Goal: Transaction & Acquisition: Download file/media

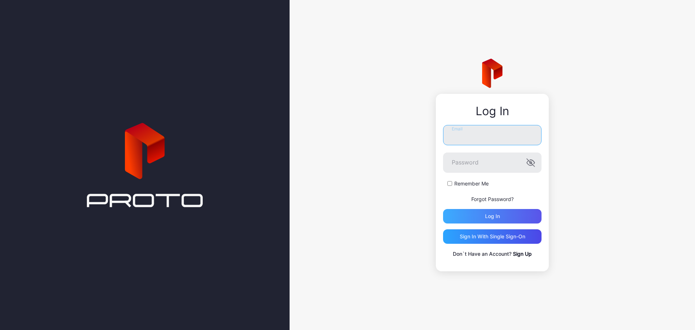
type input "**********"
click at [475, 223] on div "Log in" at bounding box center [492, 216] width 98 height 14
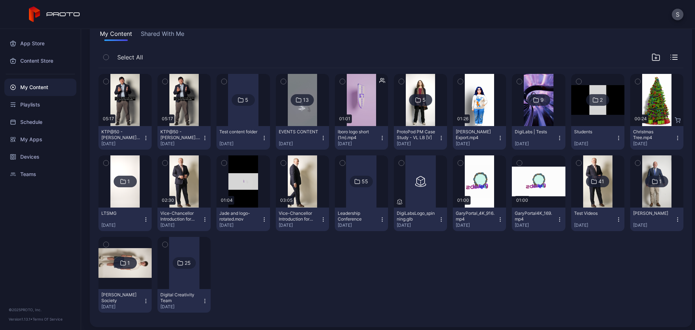
scroll to position [60, 0]
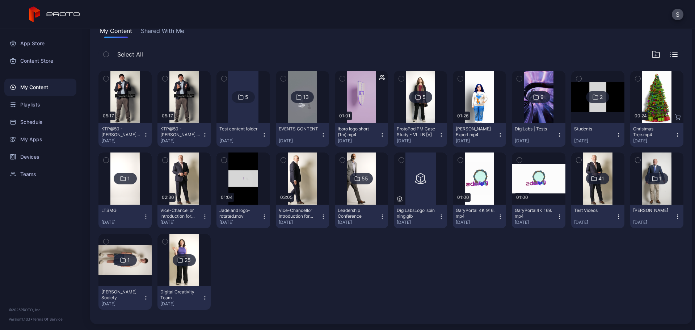
click at [665, 138] on div "[DATE]" at bounding box center [654, 141] width 42 height 6
click at [462, 258] on div "Preview 05:17 KTP@50 - [PERSON_NAME] V3.mp4 [DATE] Preview 05:17 KTP@50 - [PERS…" at bounding box center [390, 190] width 585 height 250
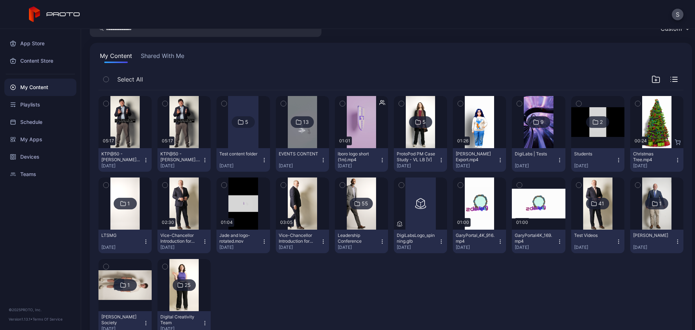
scroll to position [0, 0]
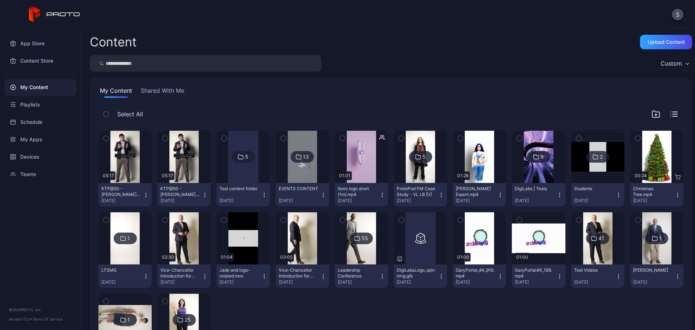
click at [157, 93] on button "Shared With Me" at bounding box center [162, 92] width 46 height 12
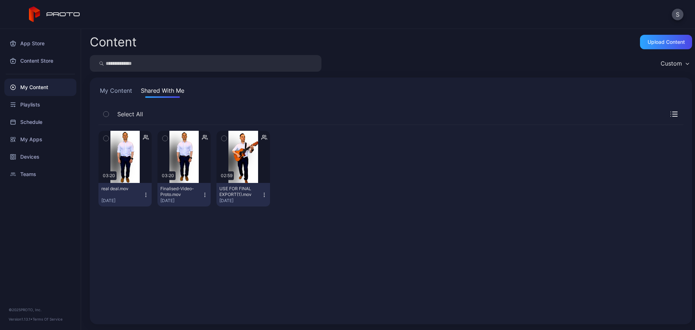
click at [117, 89] on button "My Content" at bounding box center [115, 92] width 35 height 12
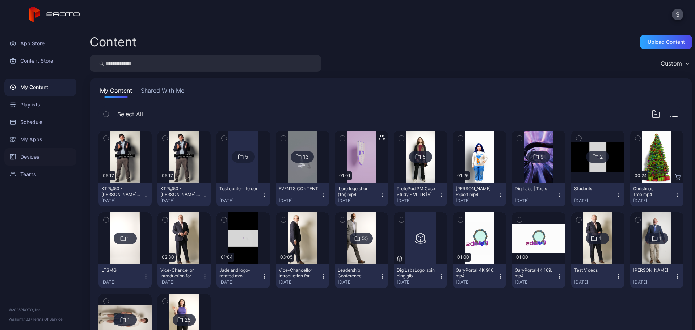
click at [30, 162] on div "Devices" at bounding box center [40, 156] width 72 height 17
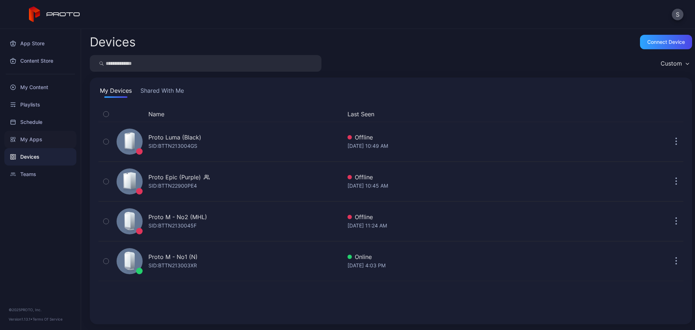
click at [34, 140] on div "My Apps" at bounding box center [40, 139] width 72 height 17
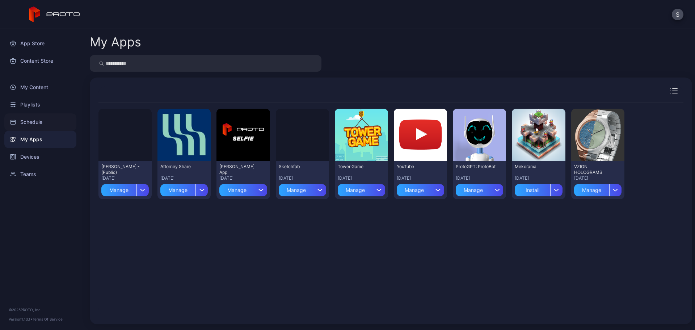
click at [37, 121] on div "Schedule" at bounding box center [40, 121] width 72 height 17
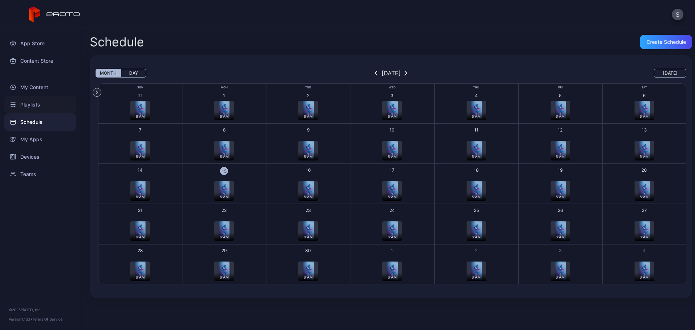
click at [40, 102] on div "Playlists" at bounding box center [40, 104] width 72 height 17
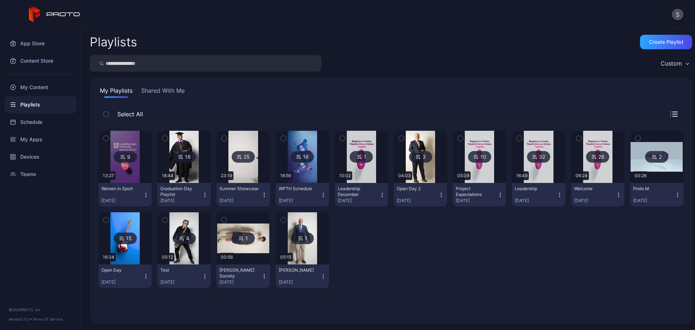
click at [433, 302] on div "9 13:27 Women in Sport [DATE] 18 18:44 Graduation Day Playlist [DATE] 25 23:19 …" at bounding box center [390, 220] width 585 height 190
click at [296, 159] on icon at bounding box center [299, 156] width 6 height 9
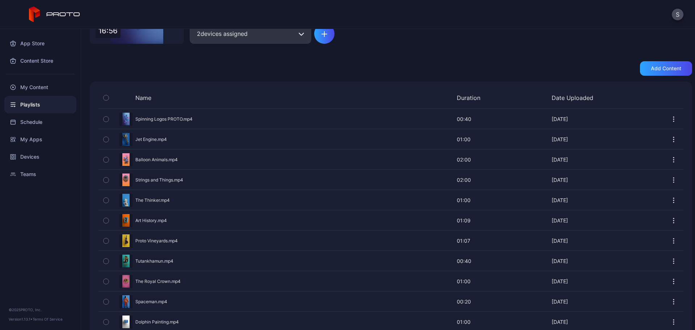
scroll to position [109, 0]
click at [165, 118] on div "Preview" at bounding box center [390, 118] width 585 height 19
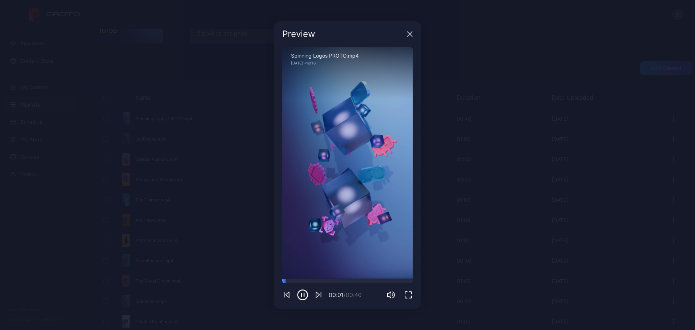
drag, startPoint x: 366, startPoint y: 53, endPoint x: 281, endPoint y: 47, distance: 86.0
click at [281, 47] on div "Sorry, your browser doesn‘t support embedded videos 00:01 / 00:40 Spinning Logo…" at bounding box center [348, 178] width 148 height 262
copy div "Sorry, your browser doesn‘t support embedded videos 00:01 / 00:40 Spinning Logo…"
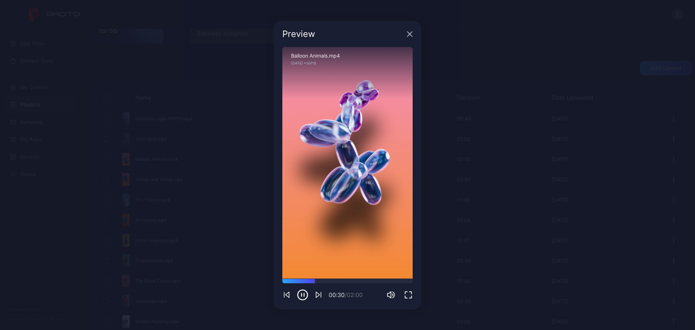
click at [414, 33] on div "Preview" at bounding box center [348, 34] width 148 height 26
click at [410, 33] on icon "button" at bounding box center [410, 33] width 5 height 5
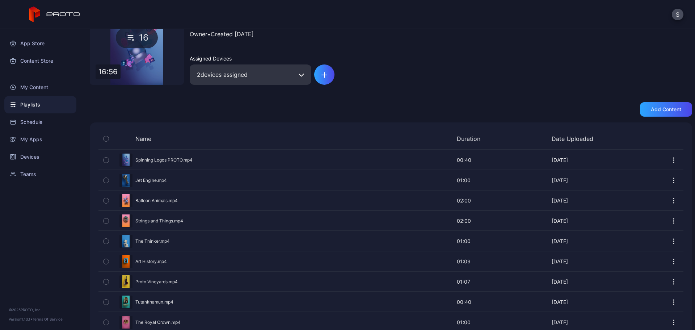
scroll to position [0, 0]
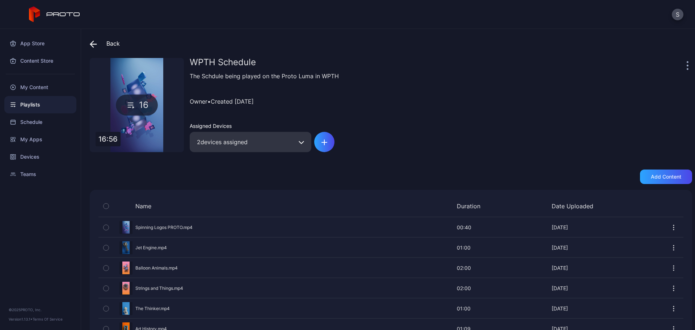
click at [109, 45] on div "Back" at bounding box center [105, 43] width 30 height 17
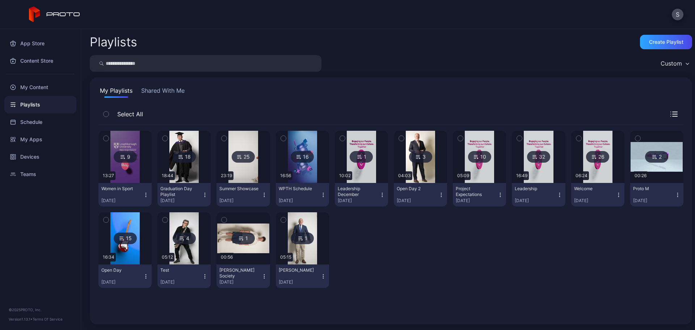
click at [25, 101] on div "Playlists" at bounding box center [40, 104] width 72 height 17
click at [35, 91] on div "My Content" at bounding box center [40, 87] width 72 height 17
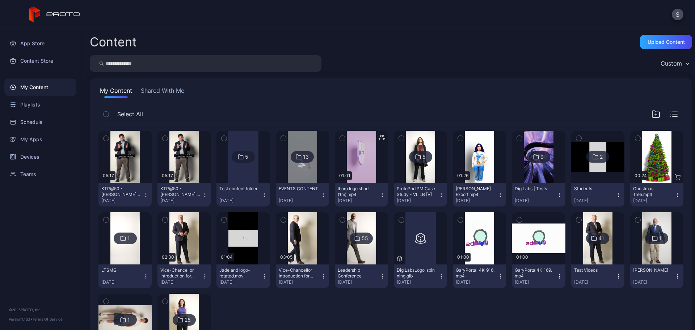
click at [239, 153] on icon at bounding box center [241, 156] width 6 height 9
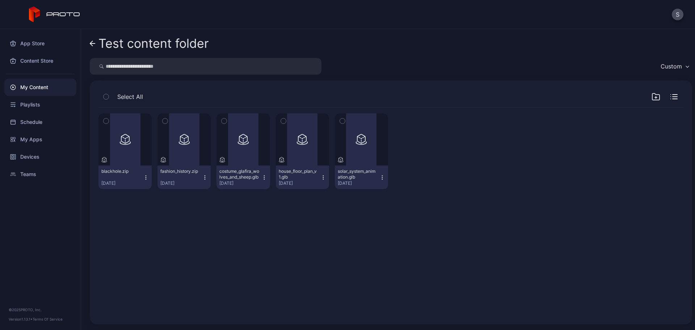
click at [93, 40] on link "Test content folder" at bounding box center [149, 43] width 119 height 17
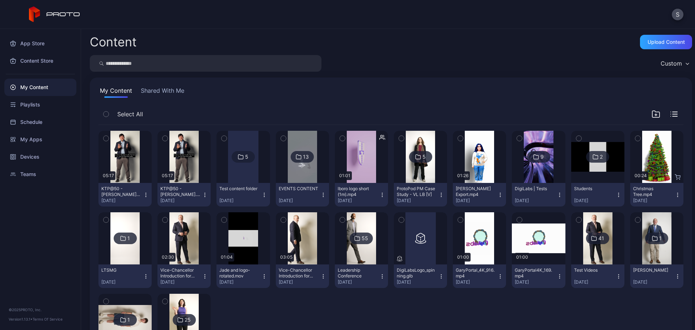
click at [303, 158] on div "13" at bounding box center [306, 156] width 6 height 7
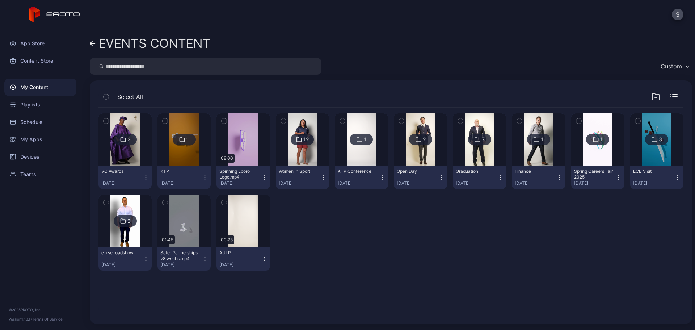
click at [92, 45] on icon at bounding box center [93, 44] width 6 height 6
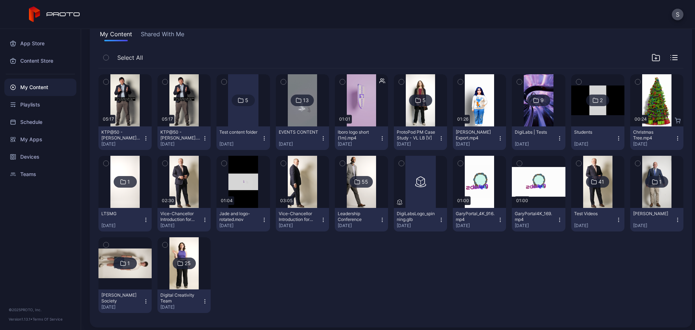
scroll to position [60, 0]
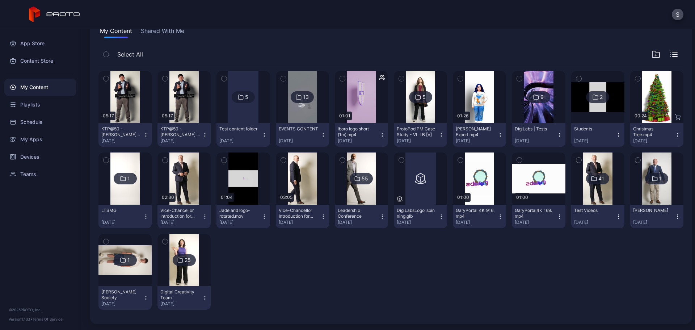
click at [181, 265] on div "25" at bounding box center [184, 260] width 23 height 12
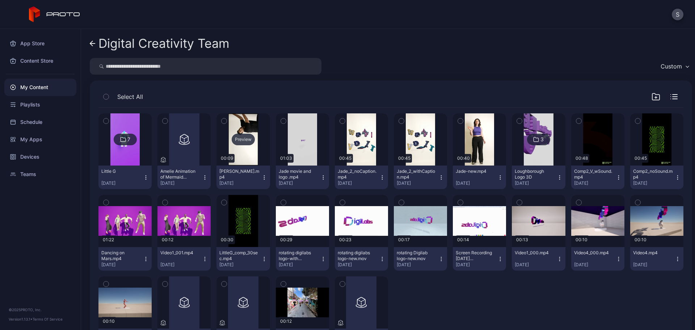
click at [240, 140] on div "Preview" at bounding box center [243, 140] width 23 height 12
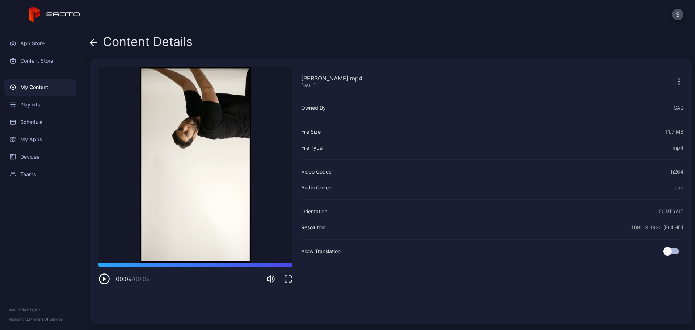
click at [91, 43] on icon at bounding box center [93, 42] width 7 height 7
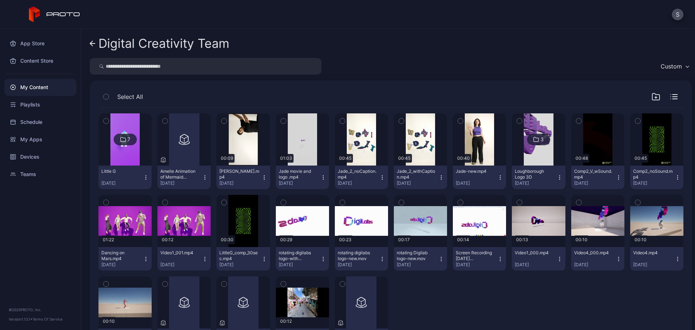
click at [533, 142] on icon at bounding box center [536, 139] width 6 height 9
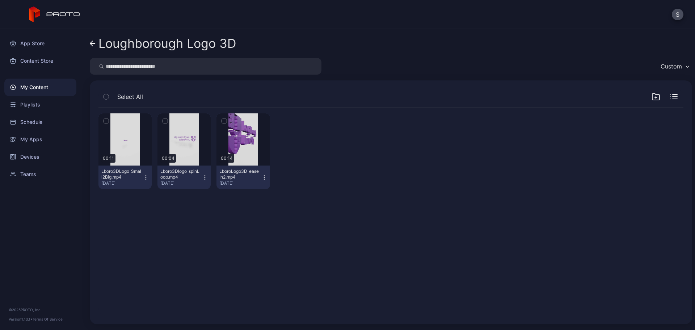
click at [91, 38] on link "Loughborough Logo 3D" at bounding box center [163, 43] width 146 height 17
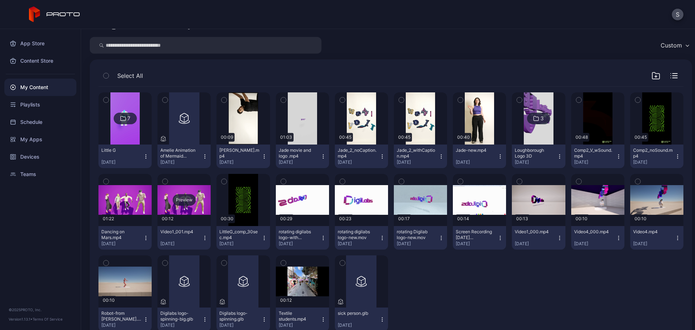
scroll to position [42, 0]
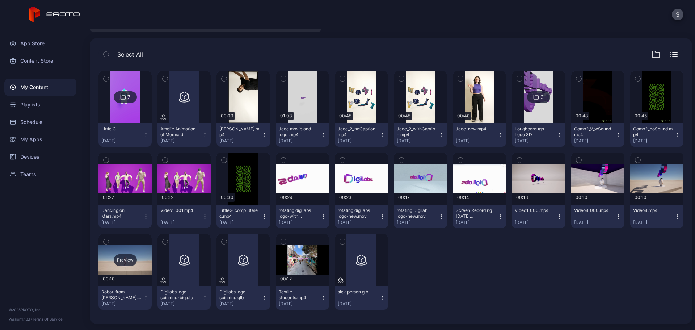
click at [122, 259] on div "Preview" at bounding box center [125, 260] width 23 height 12
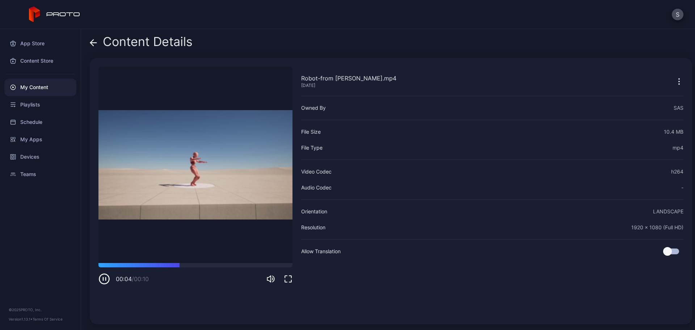
click at [98, 38] on div "Content Details" at bounding box center [141, 43] width 103 height 17
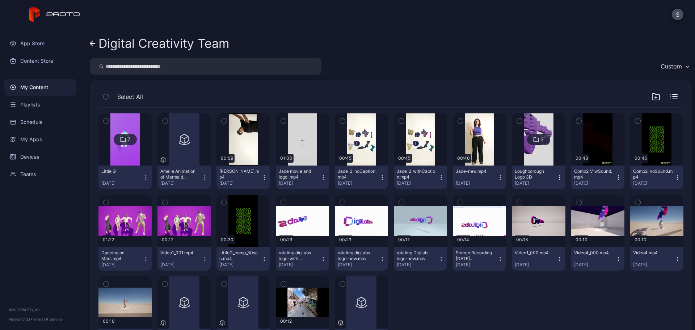
scroll to position [42, 0]
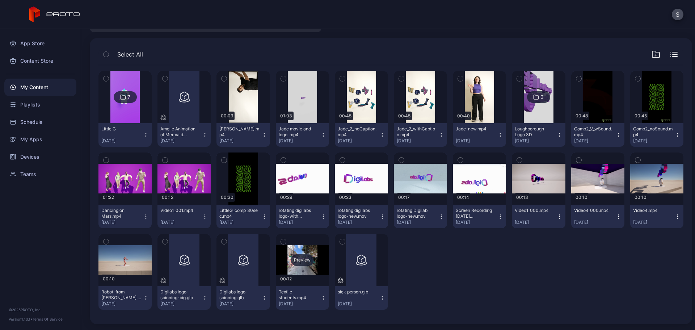
click at [302, 261] on div "Preview" at bounding box center [302, 260] width 23 height 12
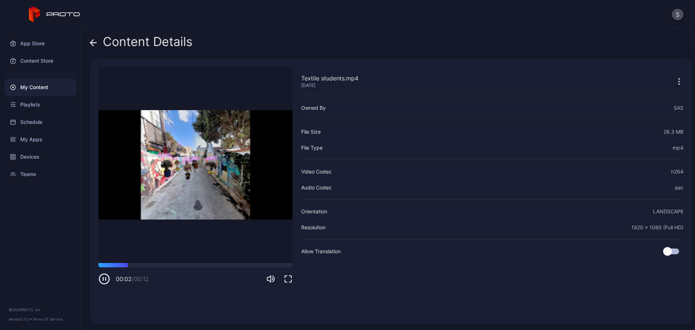
click at [92, 45] on icon at bounding box center [93, 42] width 7 height 7
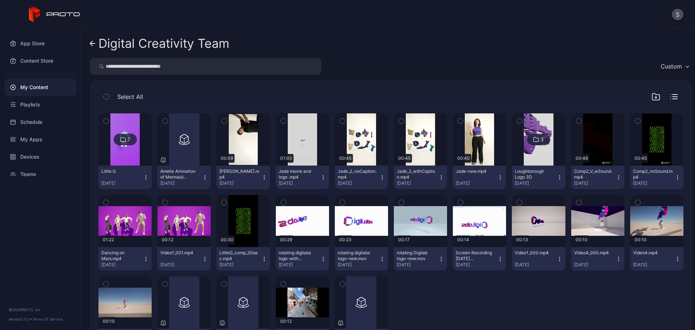
scroll to position [42, 0]
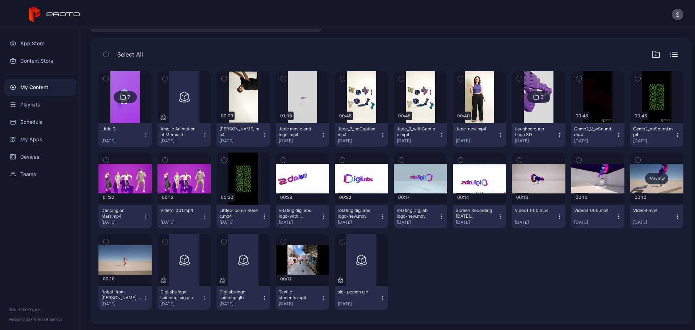
click at [650, 181] on div "Preview" at bounding box center [656, 179] width 23 height 12
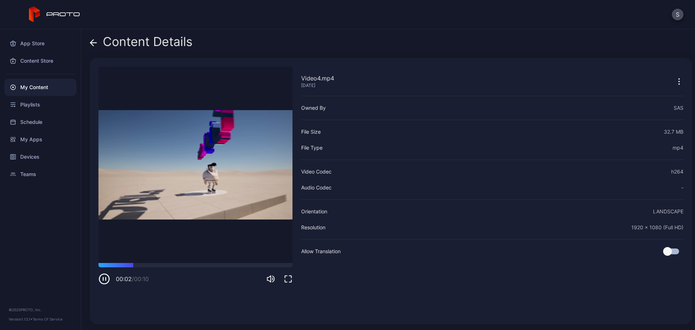
click at [93, 45] on icon at bounding box center [92, 42] width 3 height 6
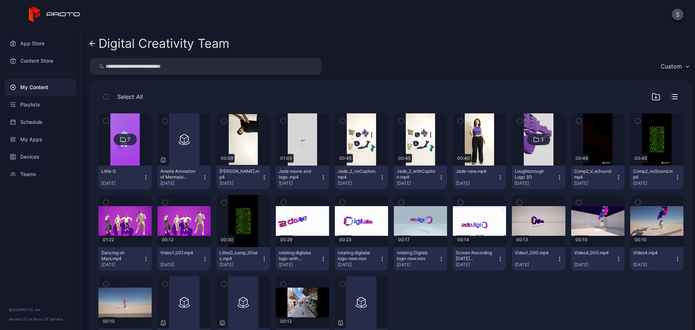
click at [123, 138] on icon at bounding box center [123, 139] width 6 height 9
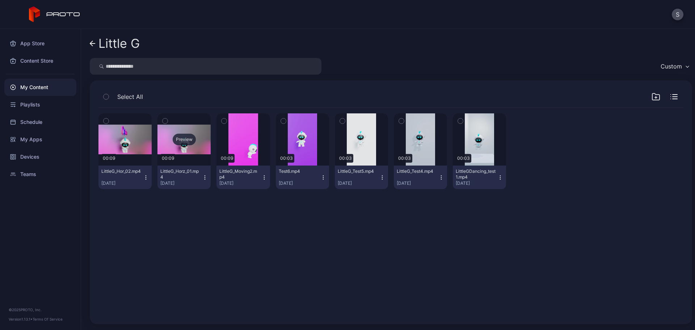
click at [185, 144] on div "Preview" at bounding box center [184, 140] width 23 height 12
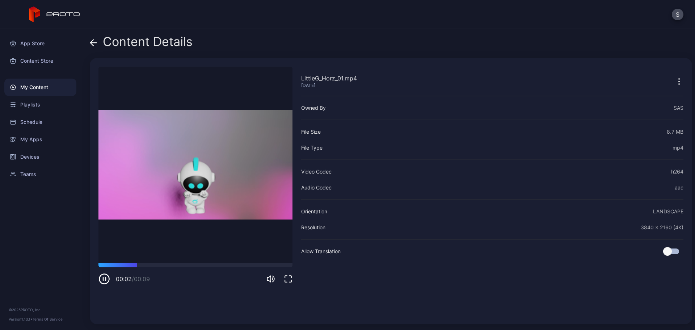
click at [100, 44] on div "Content Details" at bounding box center [141, 43] width 103 height 17
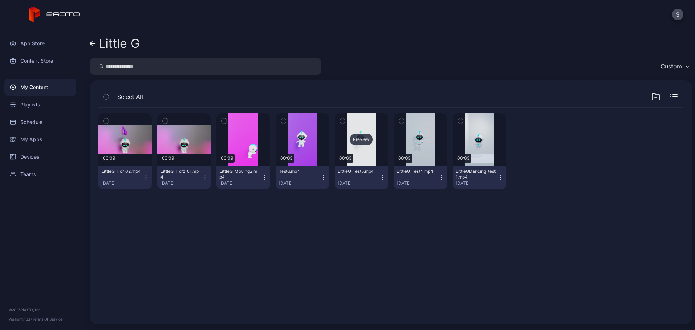
click at [356, 143] on div "Preview" at bounding box center [361, 140] width 23 height 12
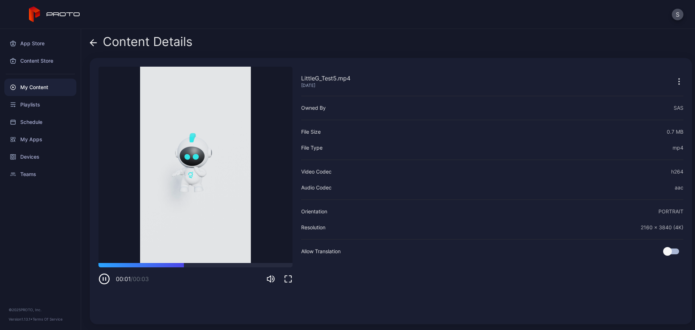
click at [94, 45] on icon at bounding box center [93, 42] width 7 height 7
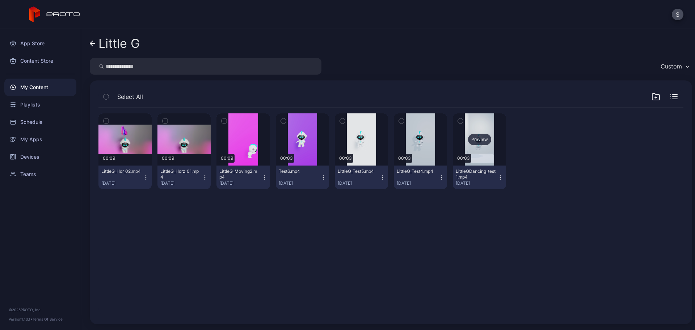
click at [474, 139] on div "Preview" at bounding box center [479, 140] width 23 height 12
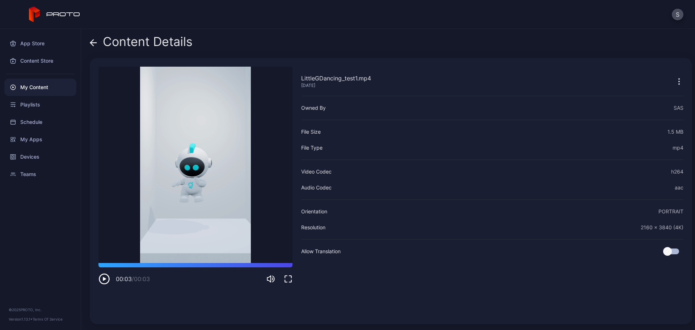
click at [97, 43] on icon at bounding box center [93, 42] width 7 height 7
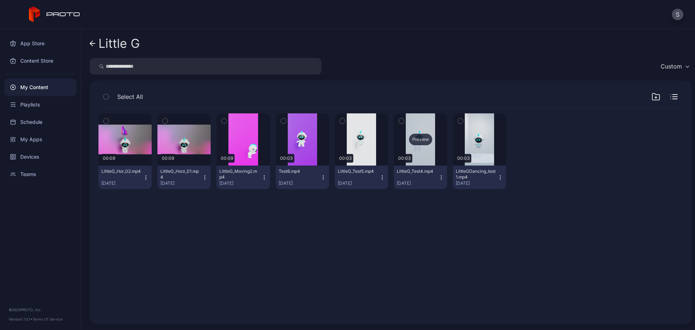
click at [418, 140] on div "Preview" at bounding box center [420, 140] width 23 height 12
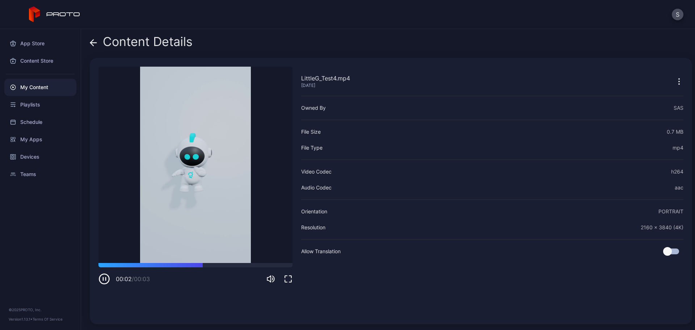
click at [95, 39] on icon at bounding box center [93, 42] width 7 height 7
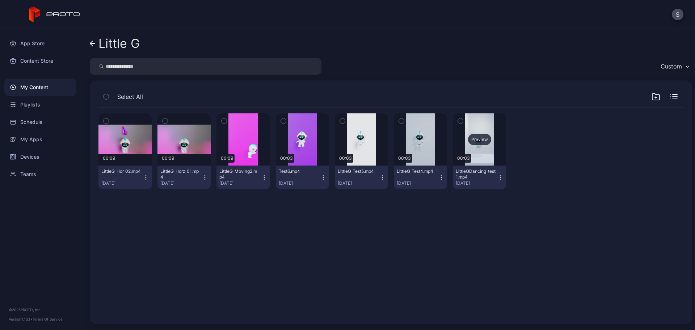
click at [474, 143] on div "Preview" at bounding box center [479, 140] width 23 height 12
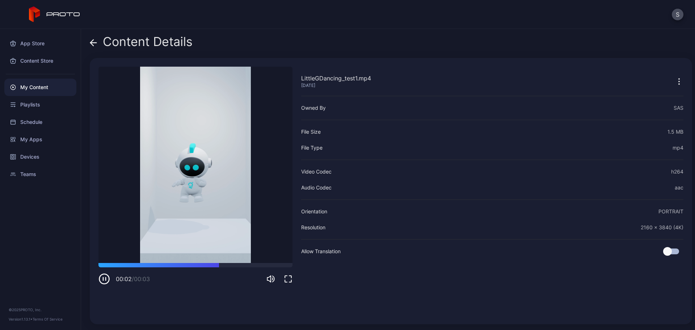
click at [675, 80] on icon "button" at bounding box center [679, 81] width 9 height 9
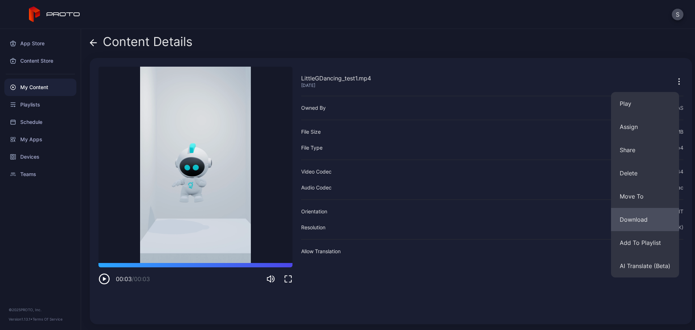
click at [630, 226] on button "Download" at bounding box center [645, 219] width 68 height 23
